Goal: Entertainment & Leisure: Consume media (video, audio)

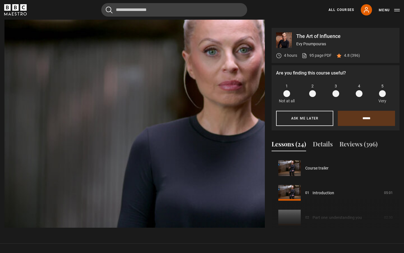
scroll to position [99, 0]
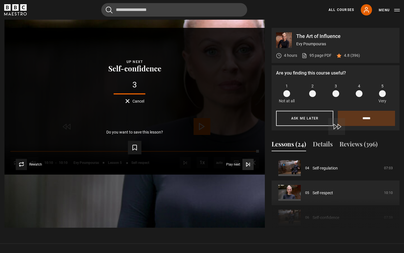
click at [251, 167] on icon "Video Player" at bounding box center [248, 164] width 6 height 6
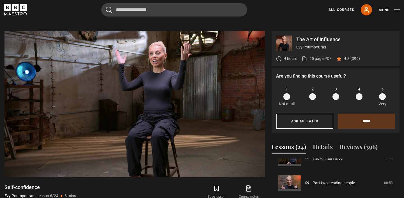
scroll to position [210, 0]
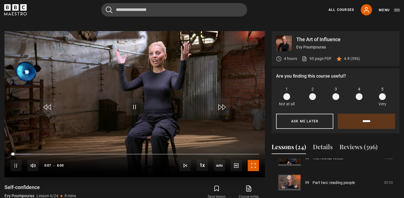
click at [256, 169] on span "Video Player" at bounding box center [253, 165] width 11 height 11
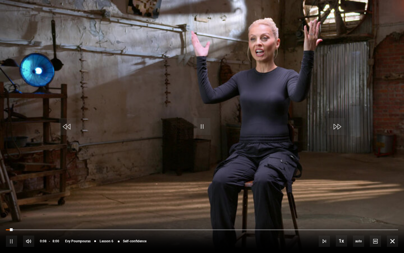
click at [256, 208] on video "Video Player" at bounding box center [202, 126] width 404 height 253
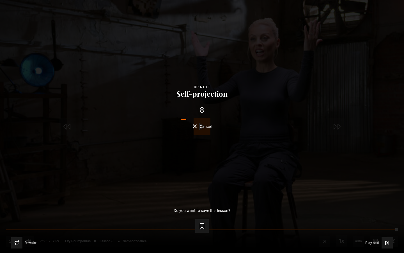
click at [385, 177] on div "Lesson Completed Up next Self-projection 8 Cancel Do you want to save this less…" at bounding box center [202, 126] width 404 height 253
click at [201, 126] on span "Cancel" at bounding box center [206, 126] width 12 height 4
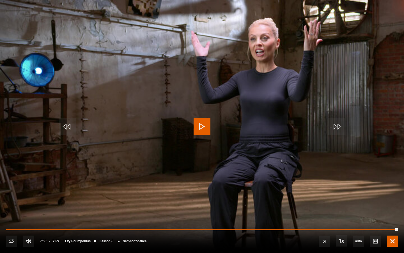
click at [390, 244] on span "Video Player" at bounding box center [392, 240] width 11 height 11
